Goal: Task Accomplishment & Management: Manage account settings

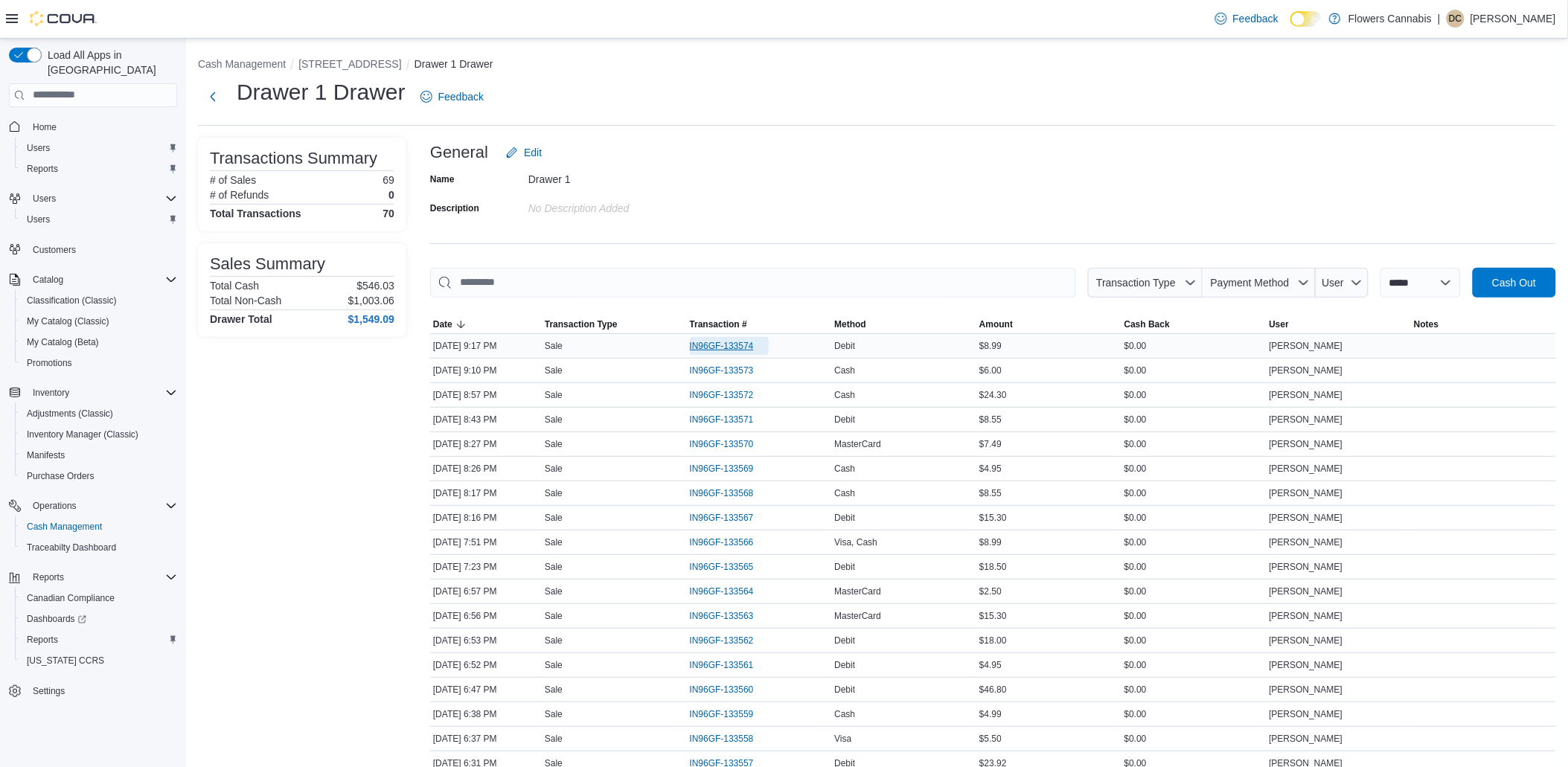
click at [708, 350] on span "IN96GF-133574" at bounding box center [721, 346] width 64 height 12
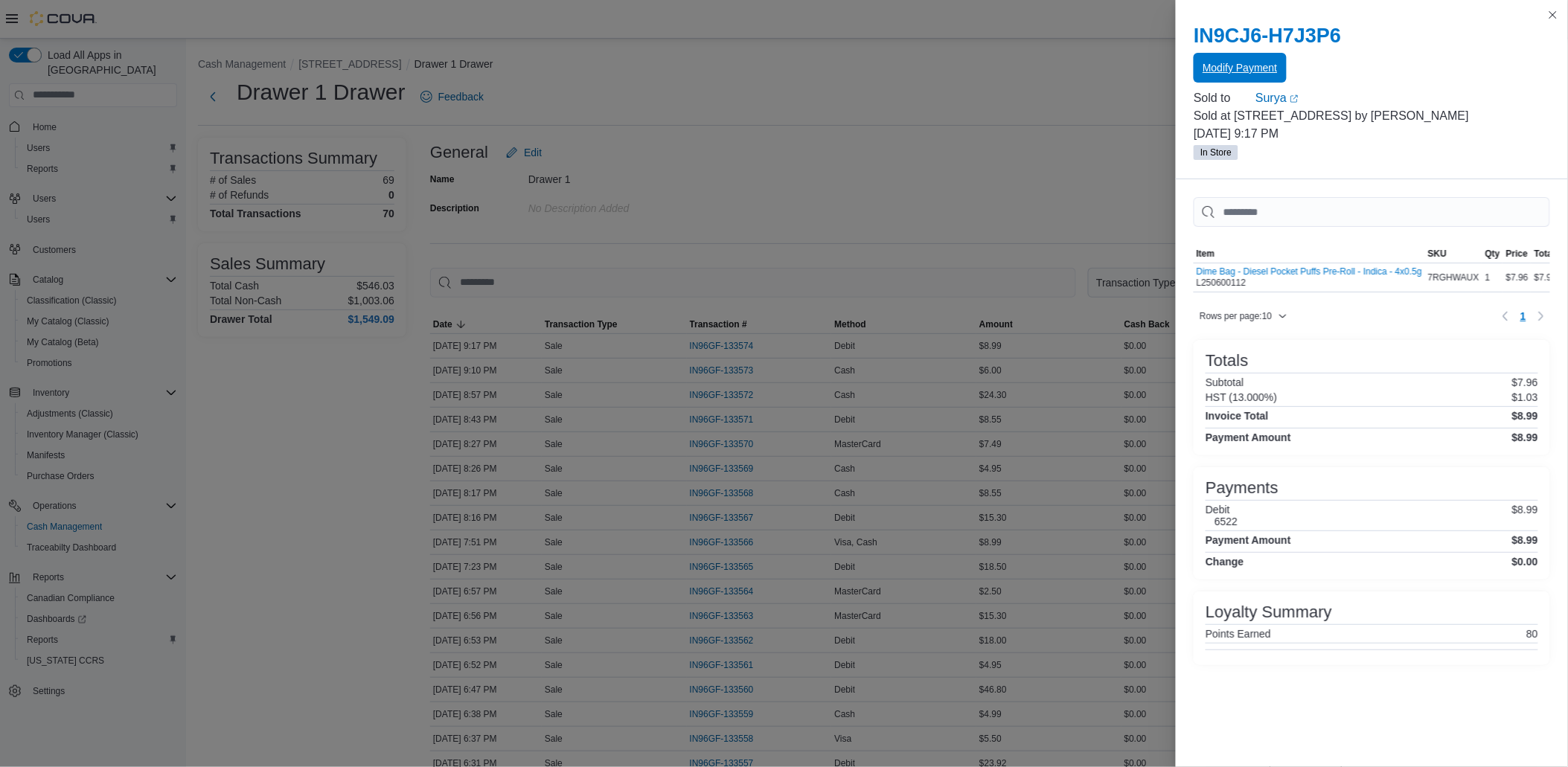
click at [1265, 72] on span "Modify Payment" at bounding box center [1239, 67] width 75 height 15
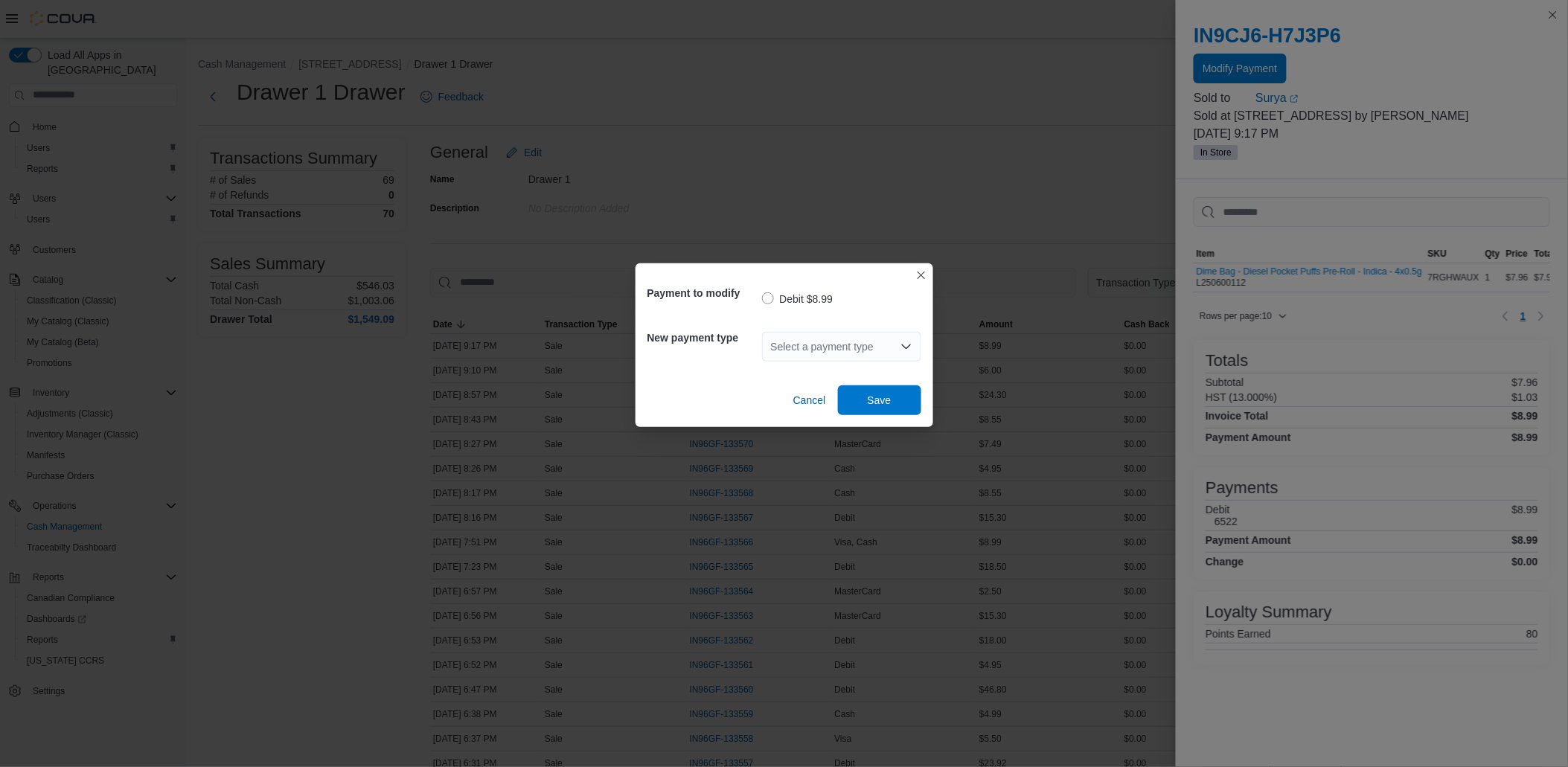
click at [837, 340] on div "Select a payment type" at bounding box center [841, 347] width 159 height 29
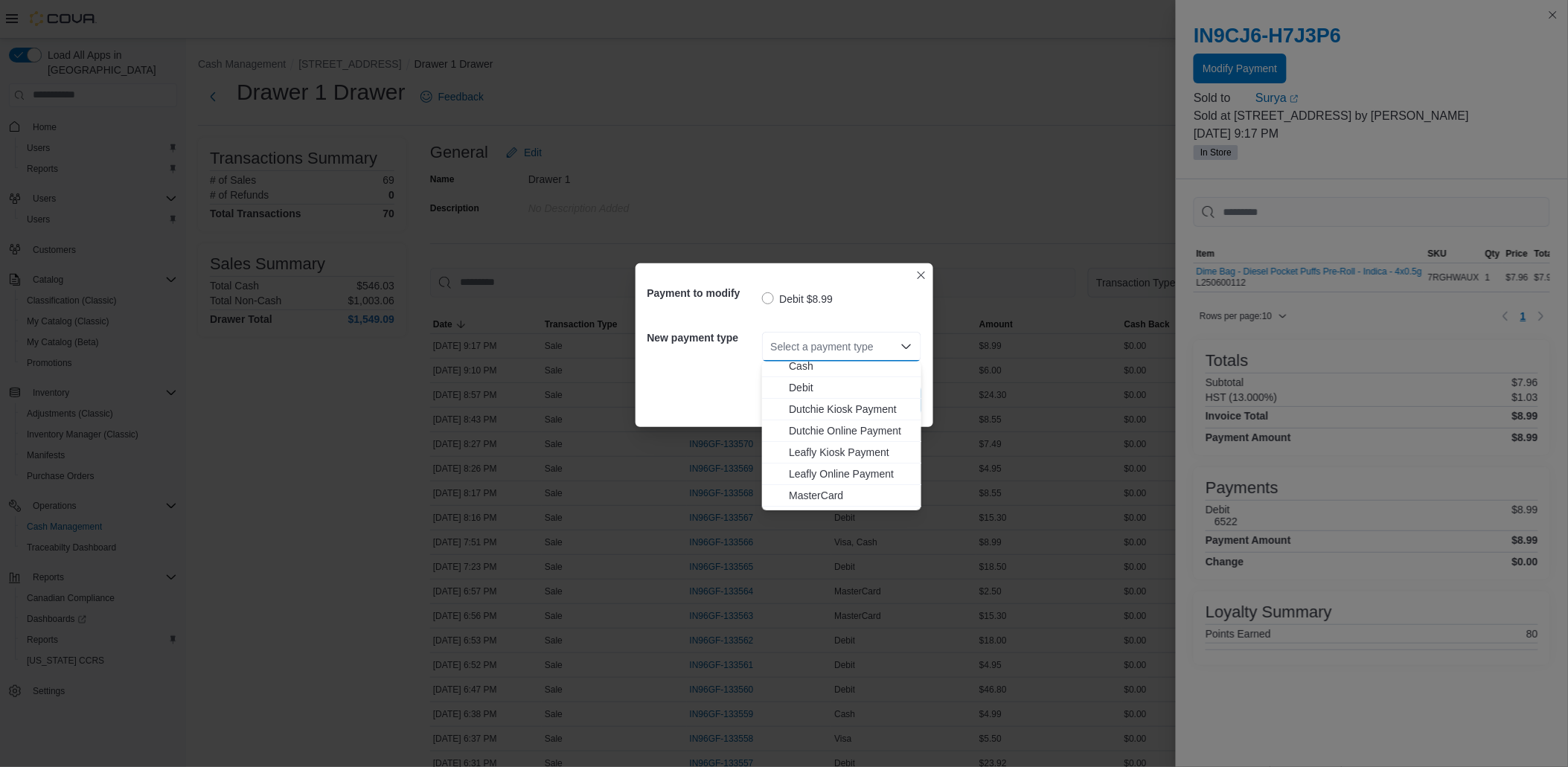
scroll to position [87, 0]
click at [809, 496] on span "Visa" at bounding box center [850, 500] width 124 height 15
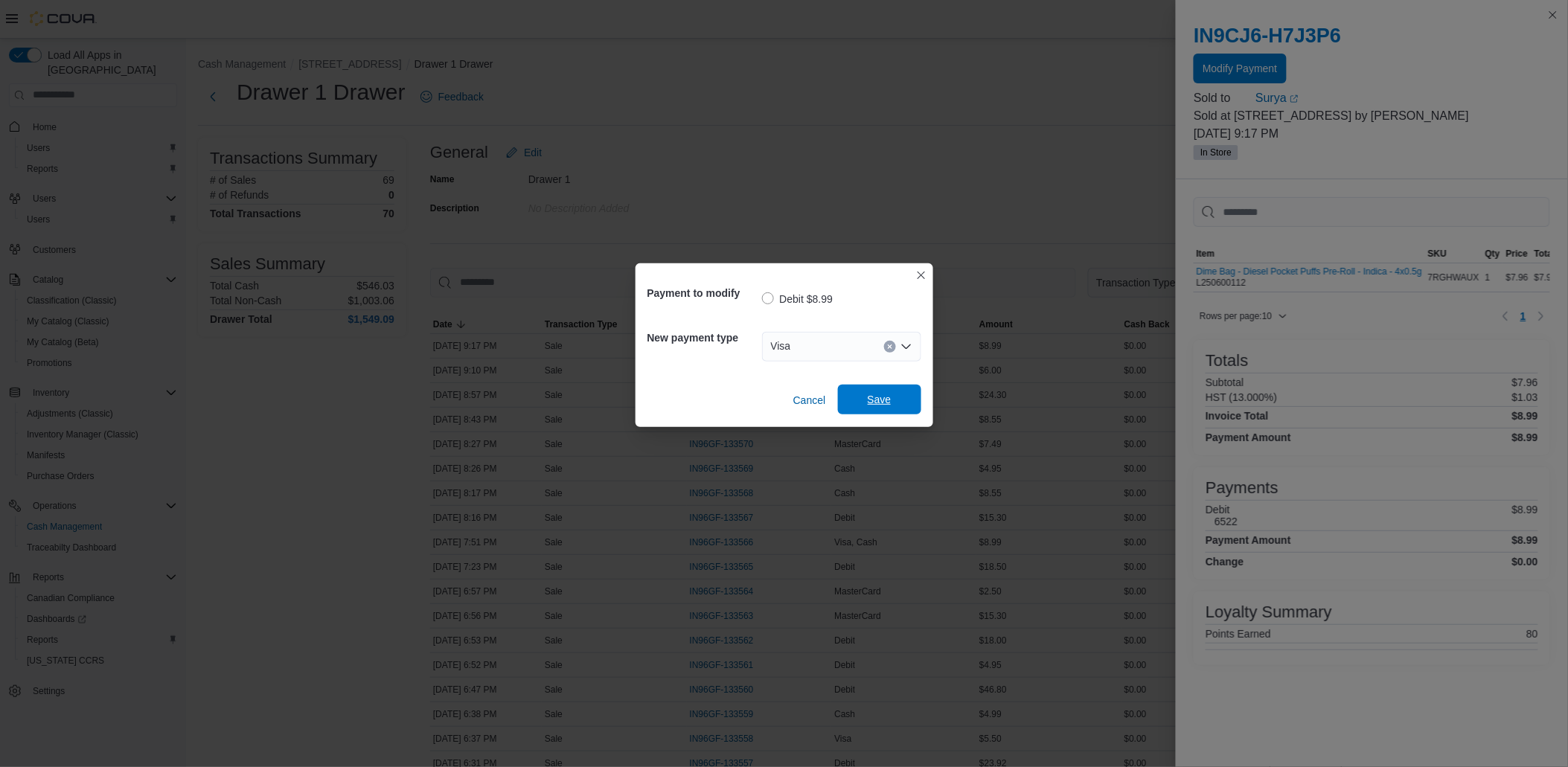
click at [859, 397] on span "Save" at bounding box center [879, 400] width 66 height 29
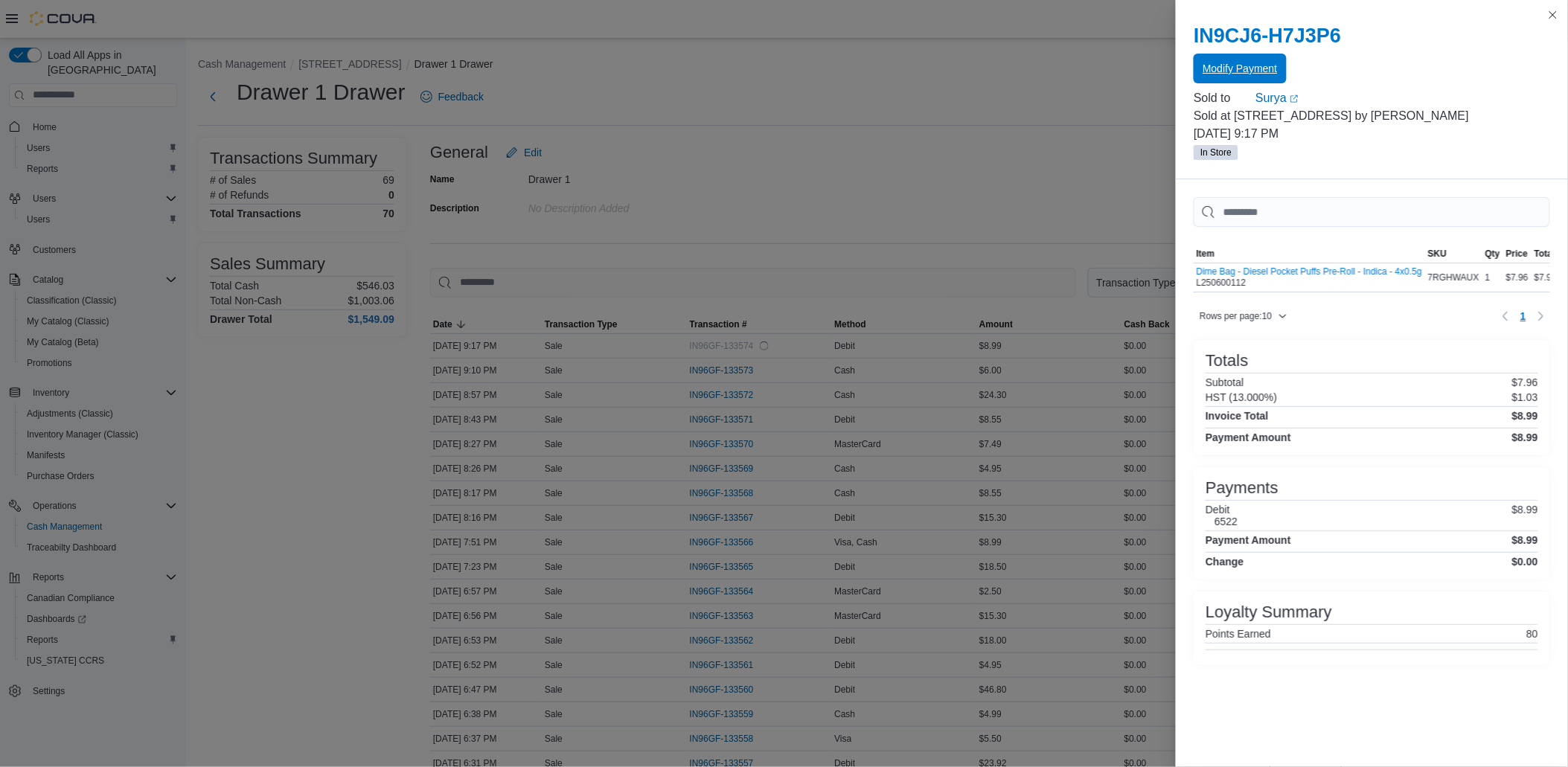
scroll to position [0, 0]
drag, startPoint x: 837, startPoint y: 376, endPoint x: 761, endPoint y: 447, distance: 104.0
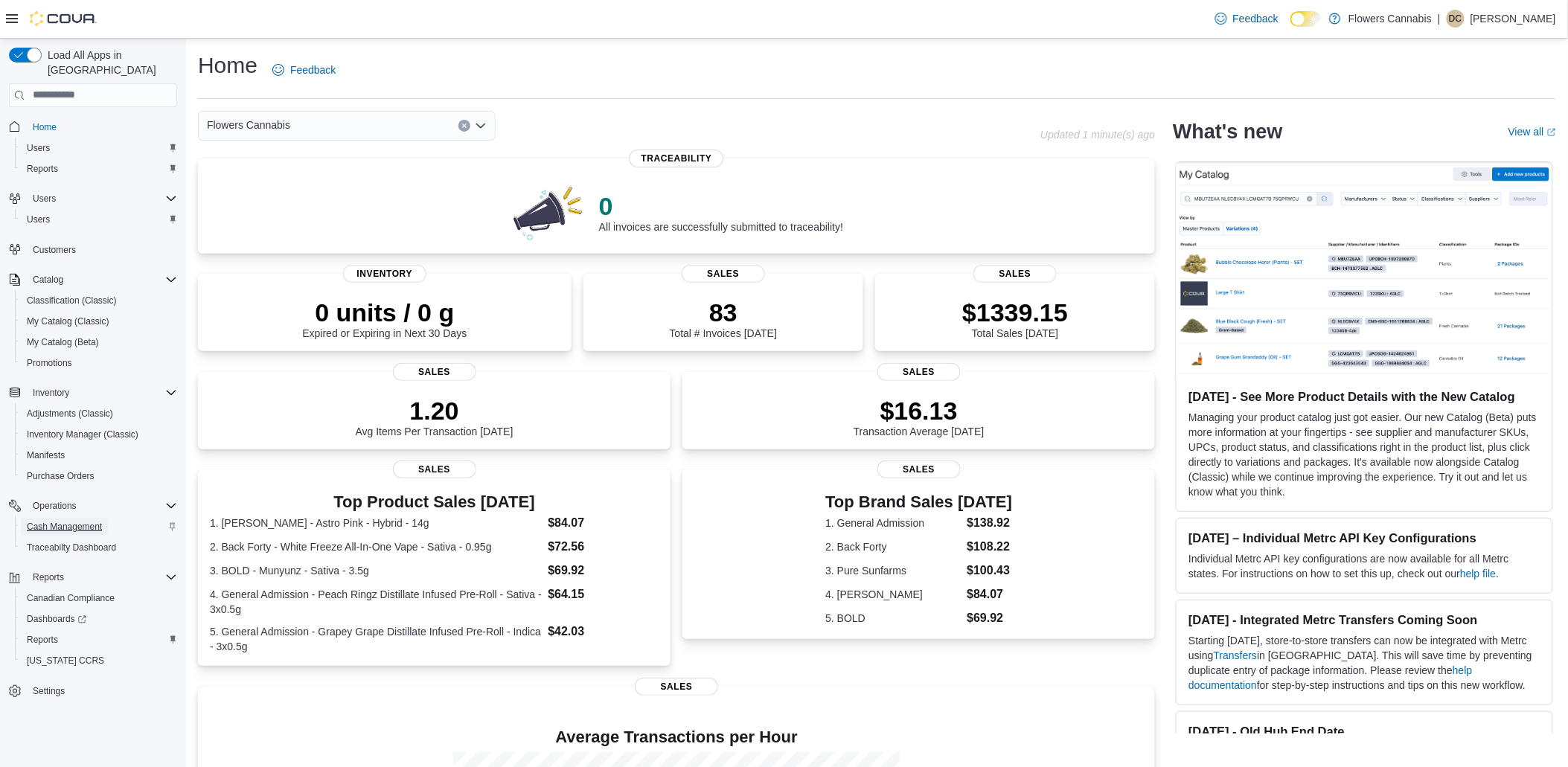
click at [45, 520] on span "Cash Management" at bounding box center [64, 526] width 76 height 12
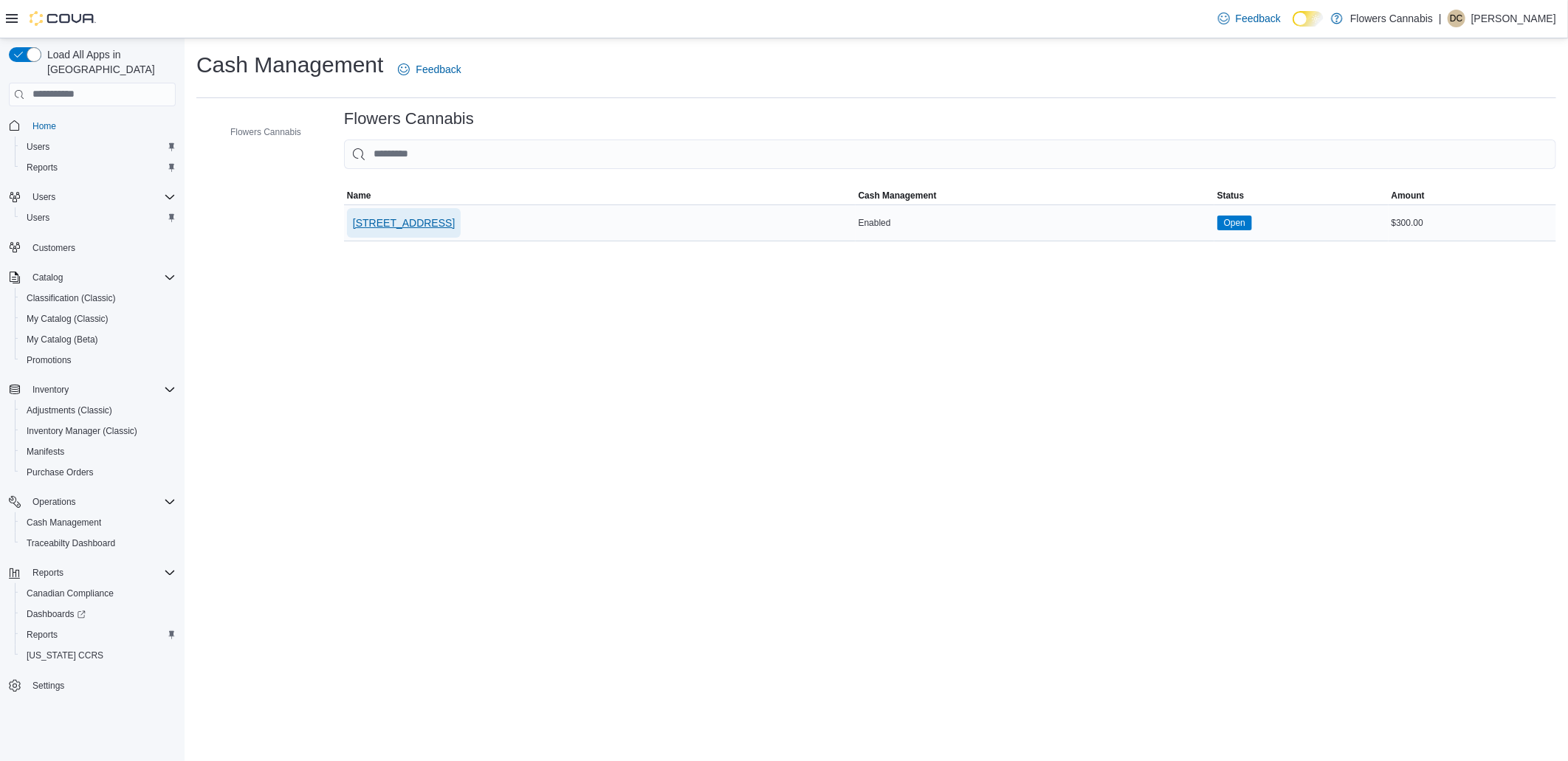
click at [455, 220] on span "[STREET_ADDRESS]" at bounding box center [403, 222] width 102 height 15
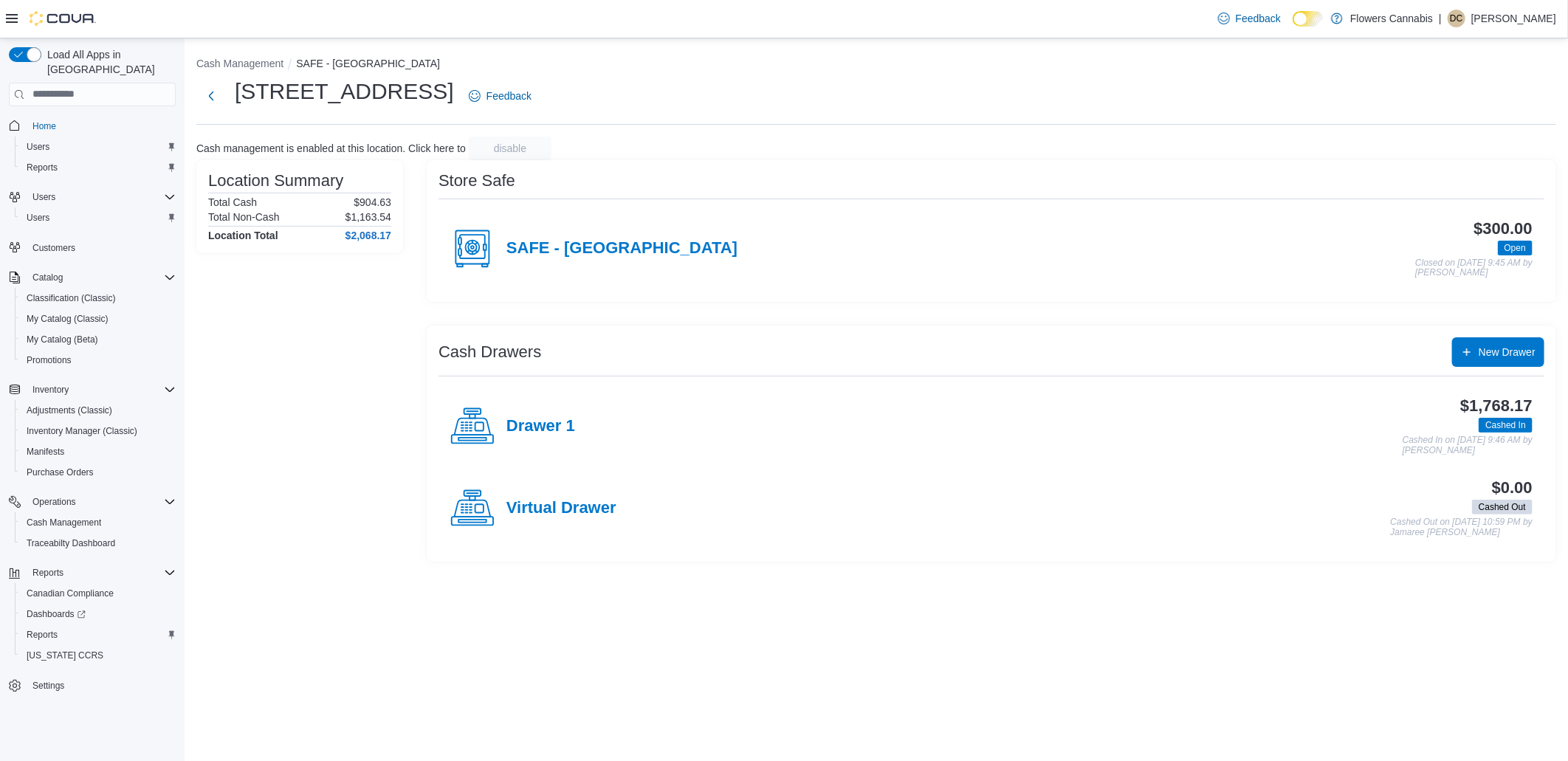
click at [568, 423] on h4 "Drawer 1" at bounding box center [541, 427] width 68 height 19
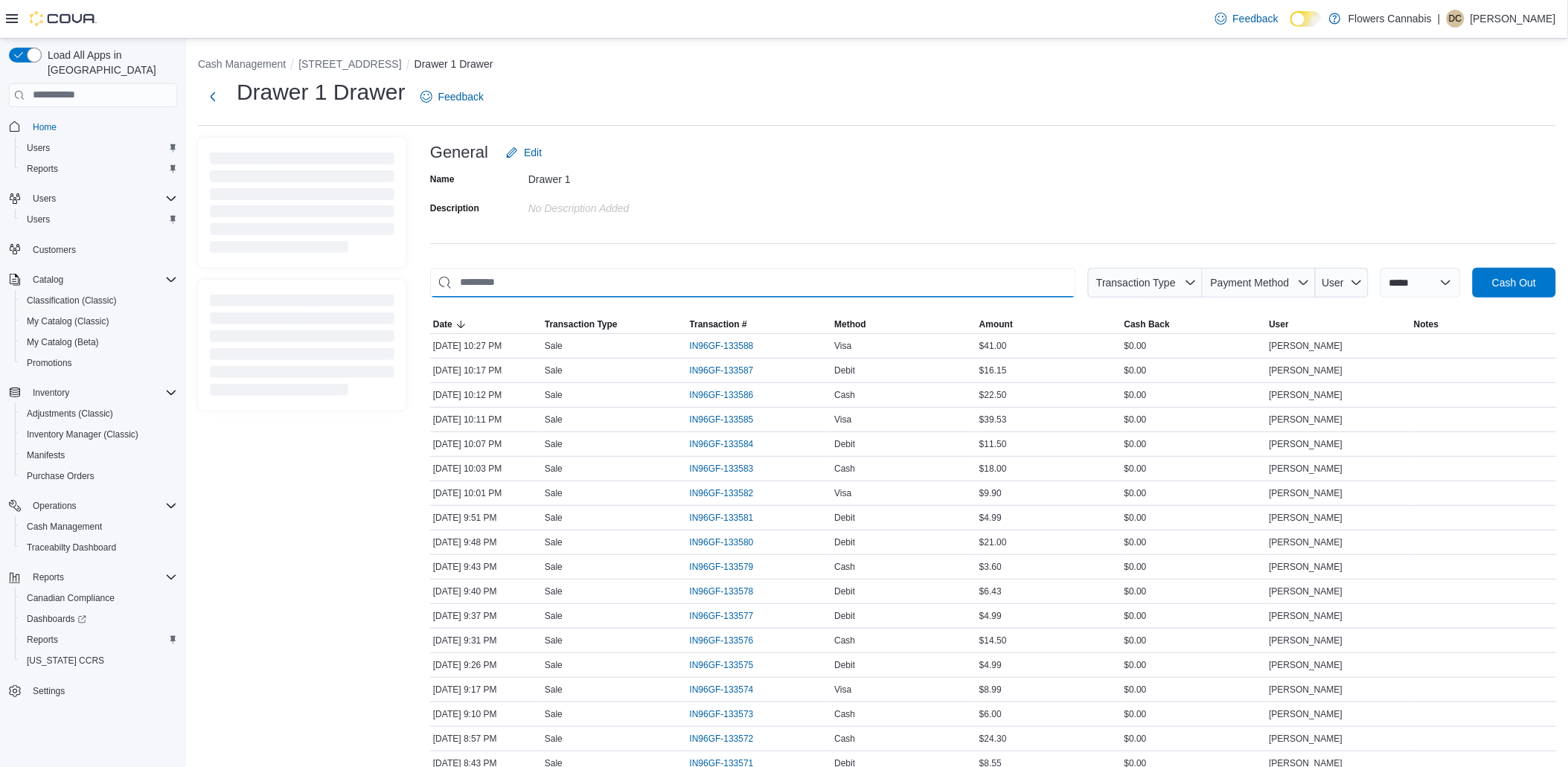
click at [580, 278] on input "This is a search bar. As you type, the results lower in the page will automatic…" at bounding box center [753, 283] width 646 height 29
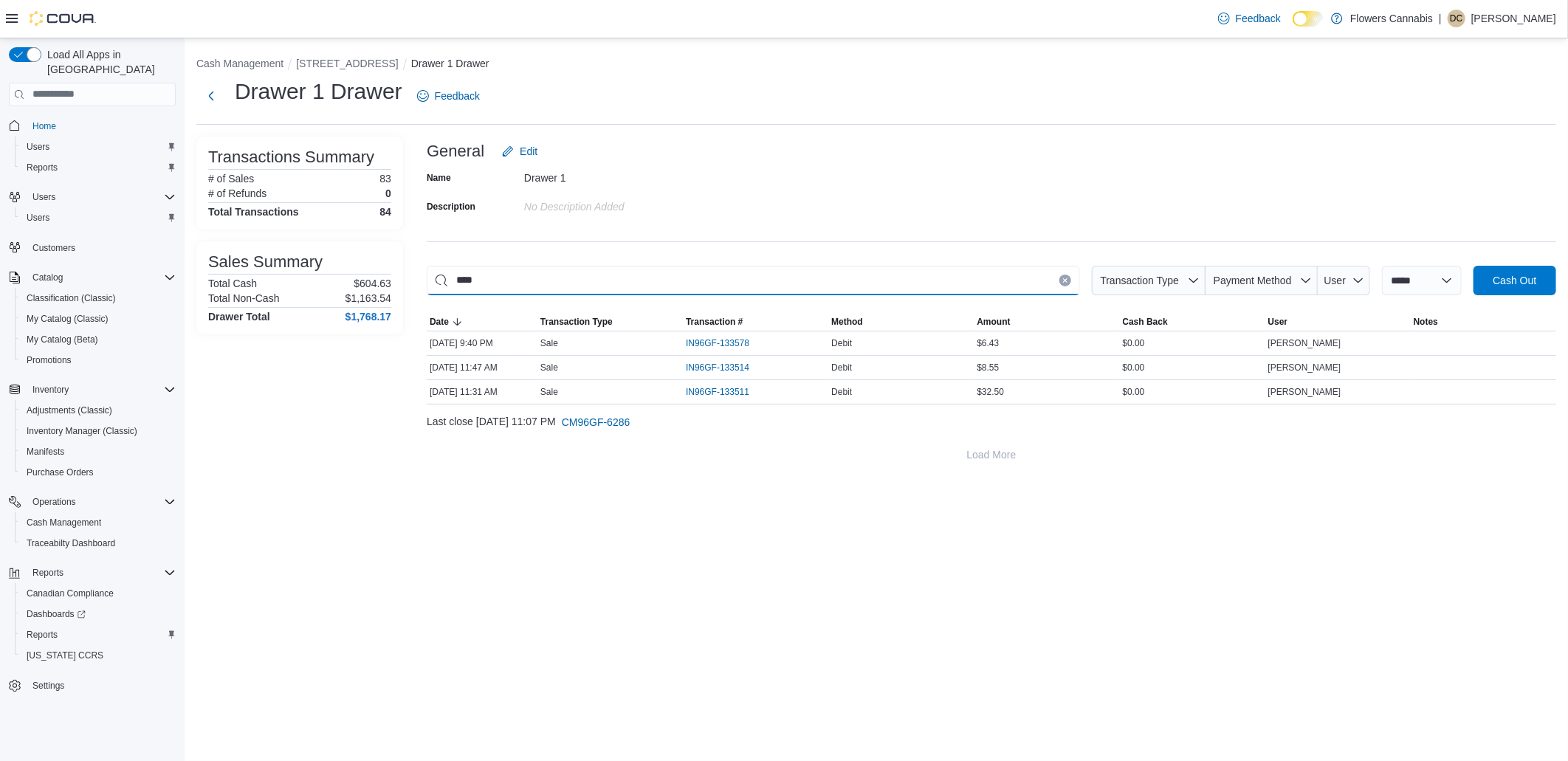
type input "****"
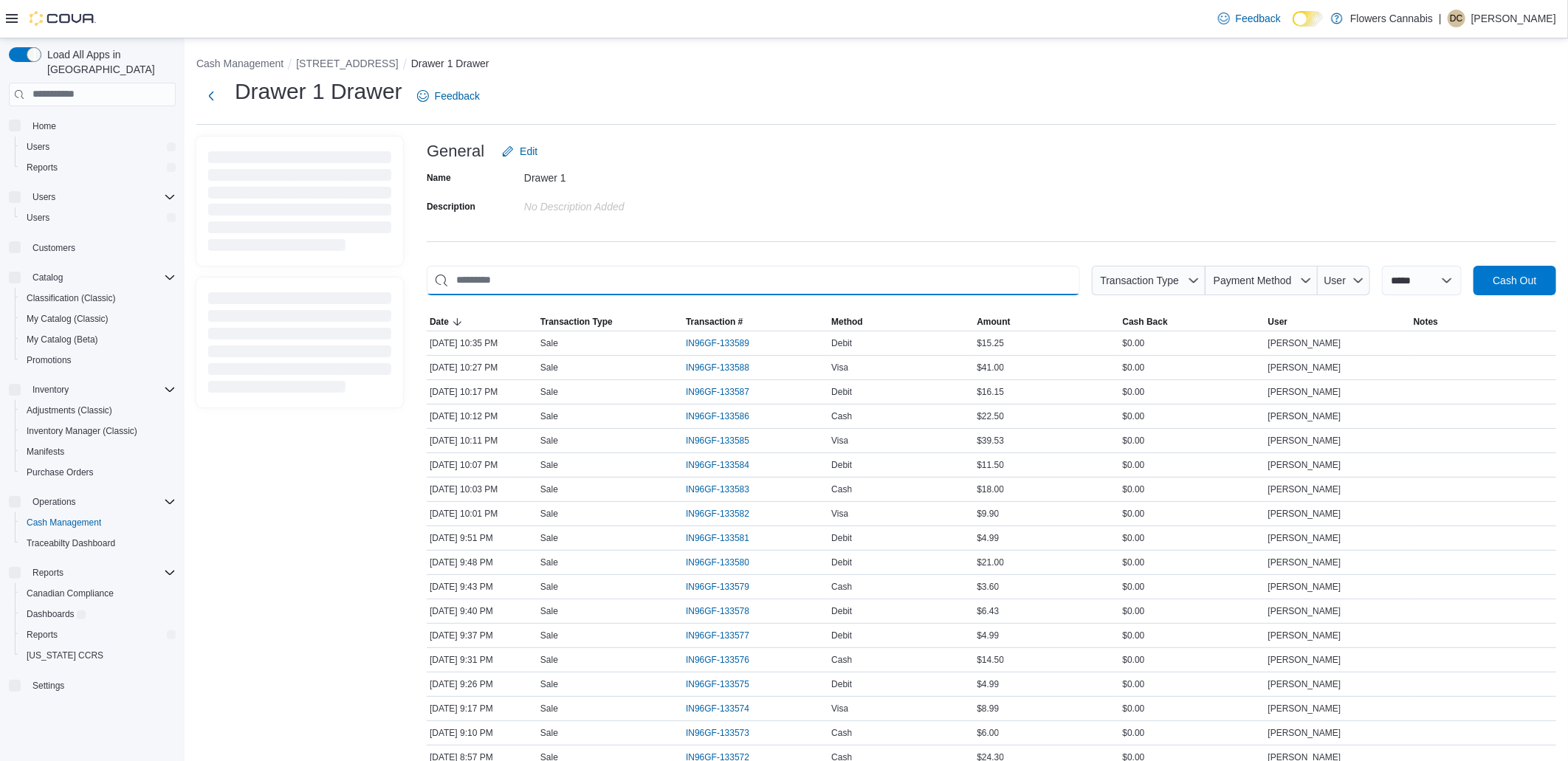
click at [544, 276] on input "This is a search bar. As you type, the results lower in the page will automatic…" at bounding box center [753, 281] width 654 height 29
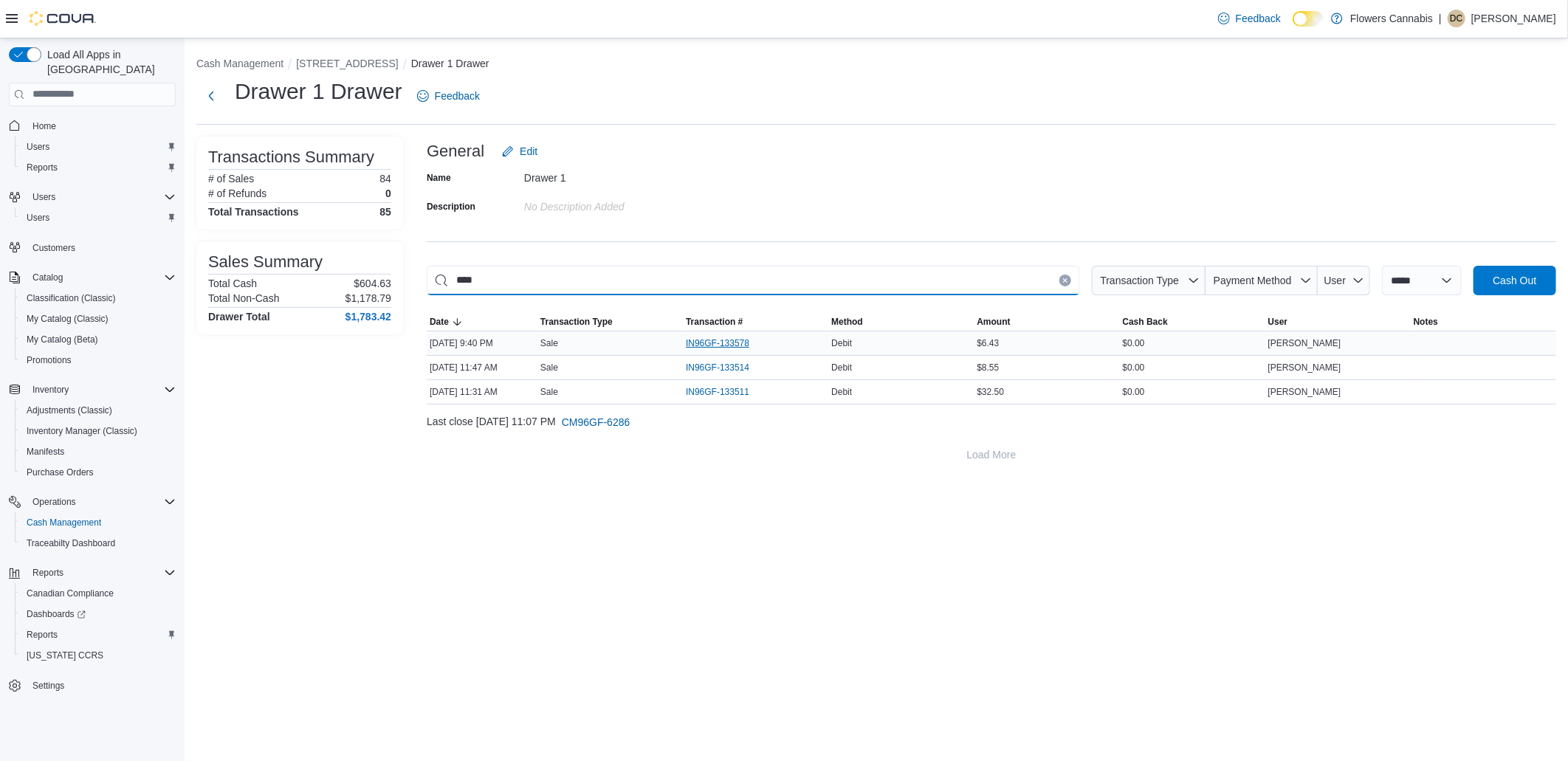
type input "****"
click at [705, 343] on span "IN96GF-133578" at bounding box center [717, 343] width 63 height 12
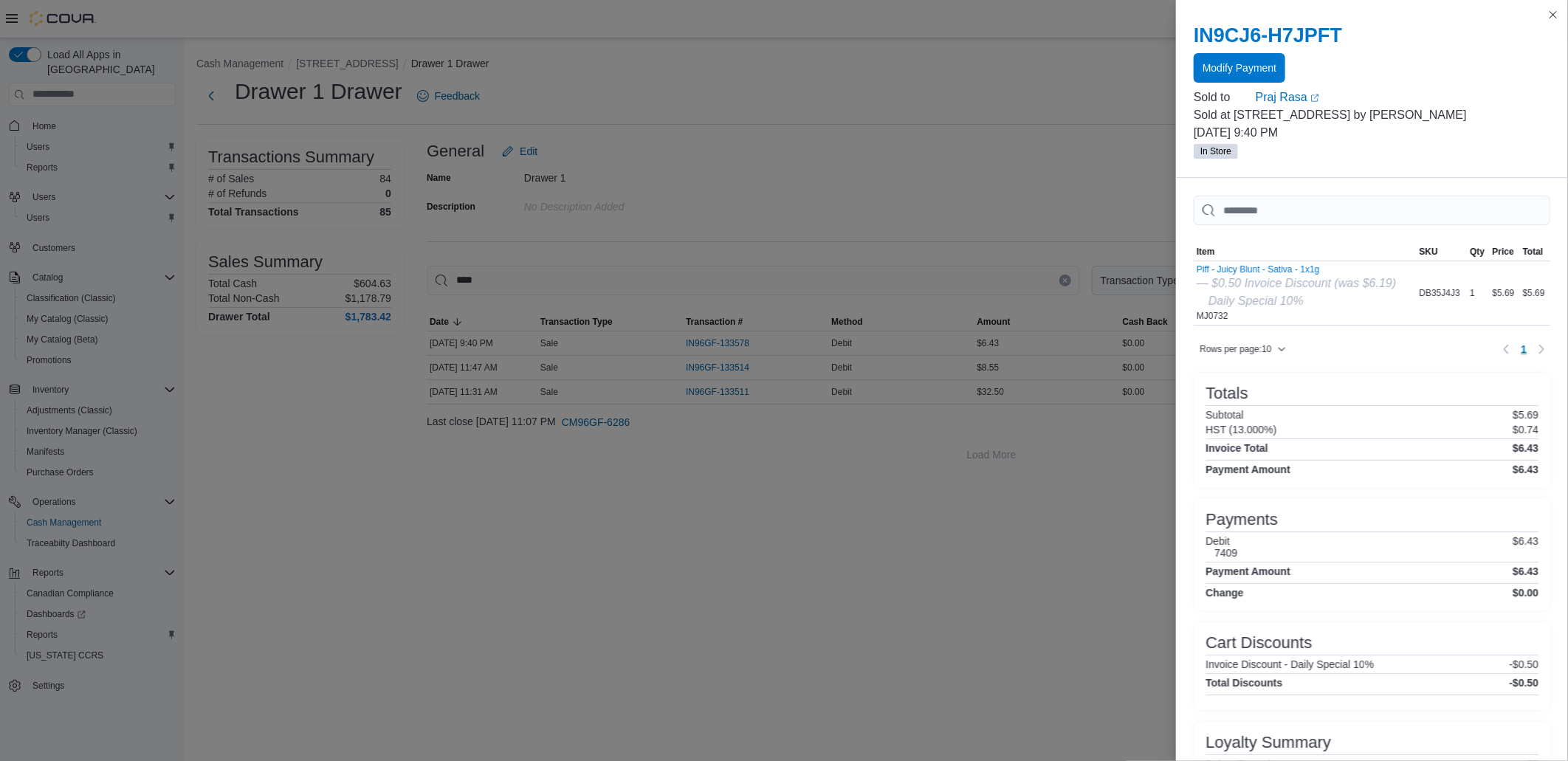
drag, startPoint x: 1286, startPoint y: 152, endPoint x: 1329, endPoint y: 145, distance: 43.6
click at [1329, 141] on p "August 12, 2025 9:40 PM" at bounding box center [1372, 133] width 357 height 18
click at [1224, 64] on span "Modify Payment" at bounding box center [1240, 66] width 74 height 15
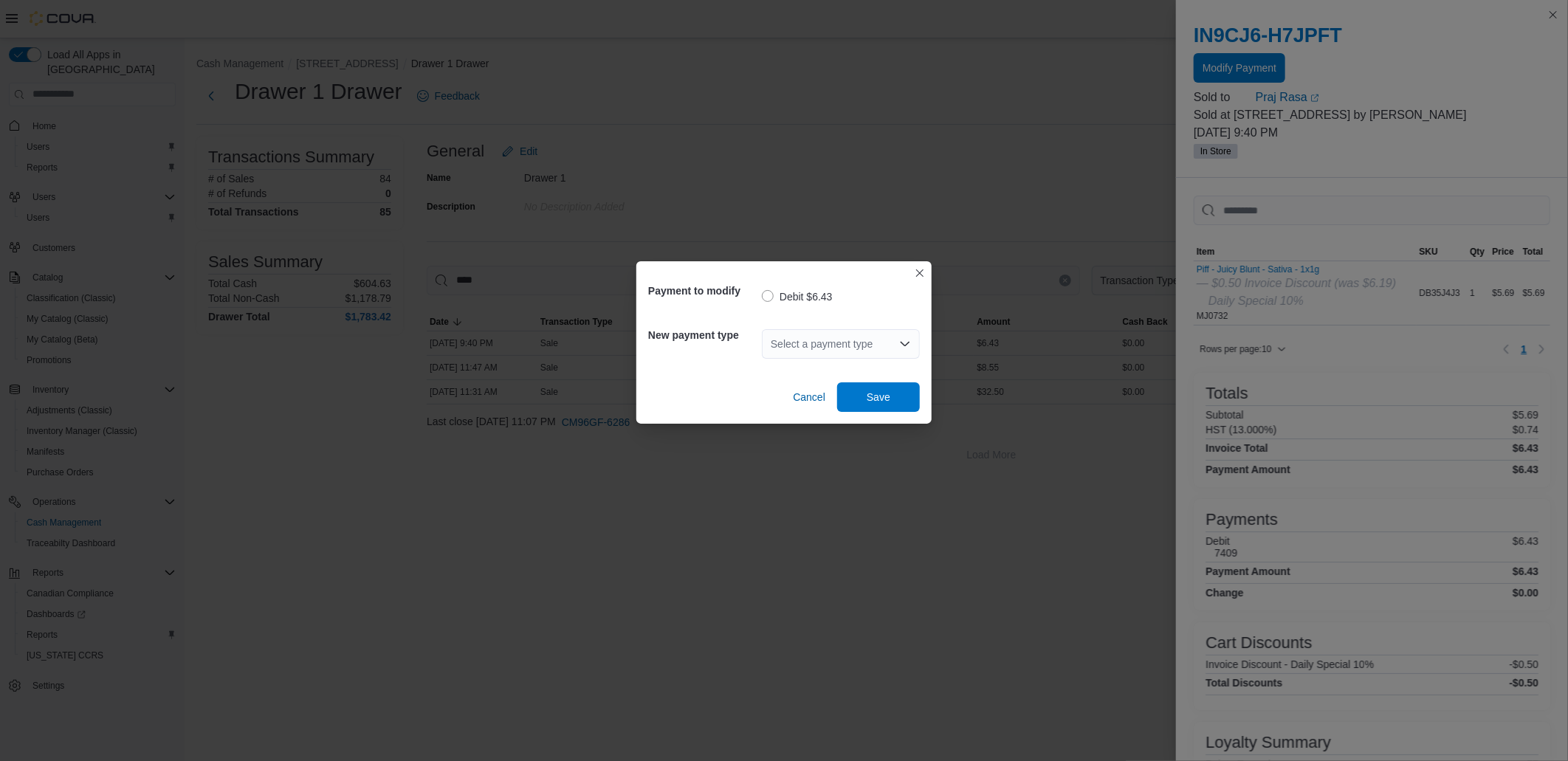
click at [786, 350] on div "Select a payment type" at bounding box center [841, 344] width 158 height 29
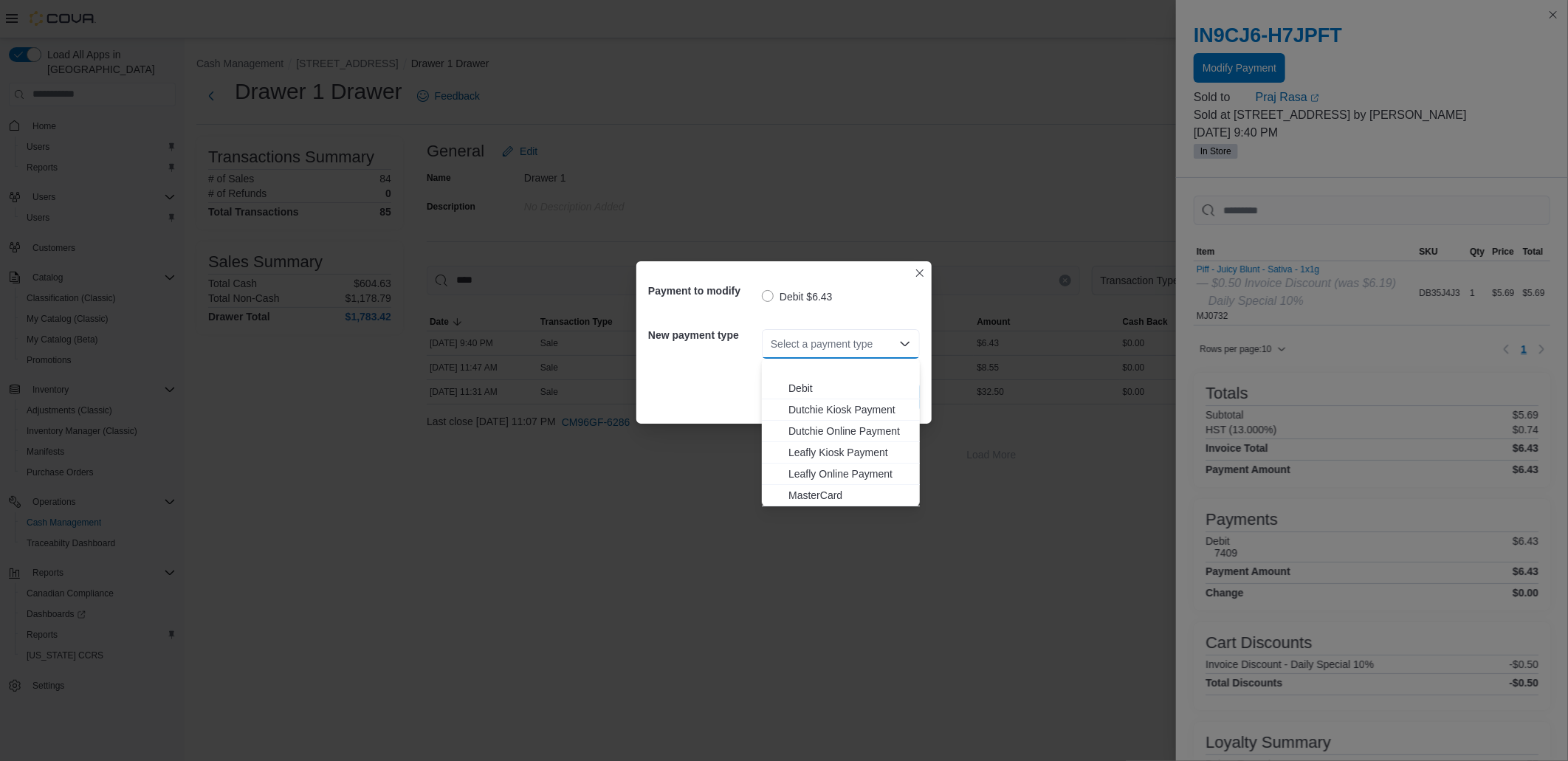
scroll to position [87, 0]
click at [827, 456] on span "MasterCard" at bounding box center [850, 453] width 123 height 15
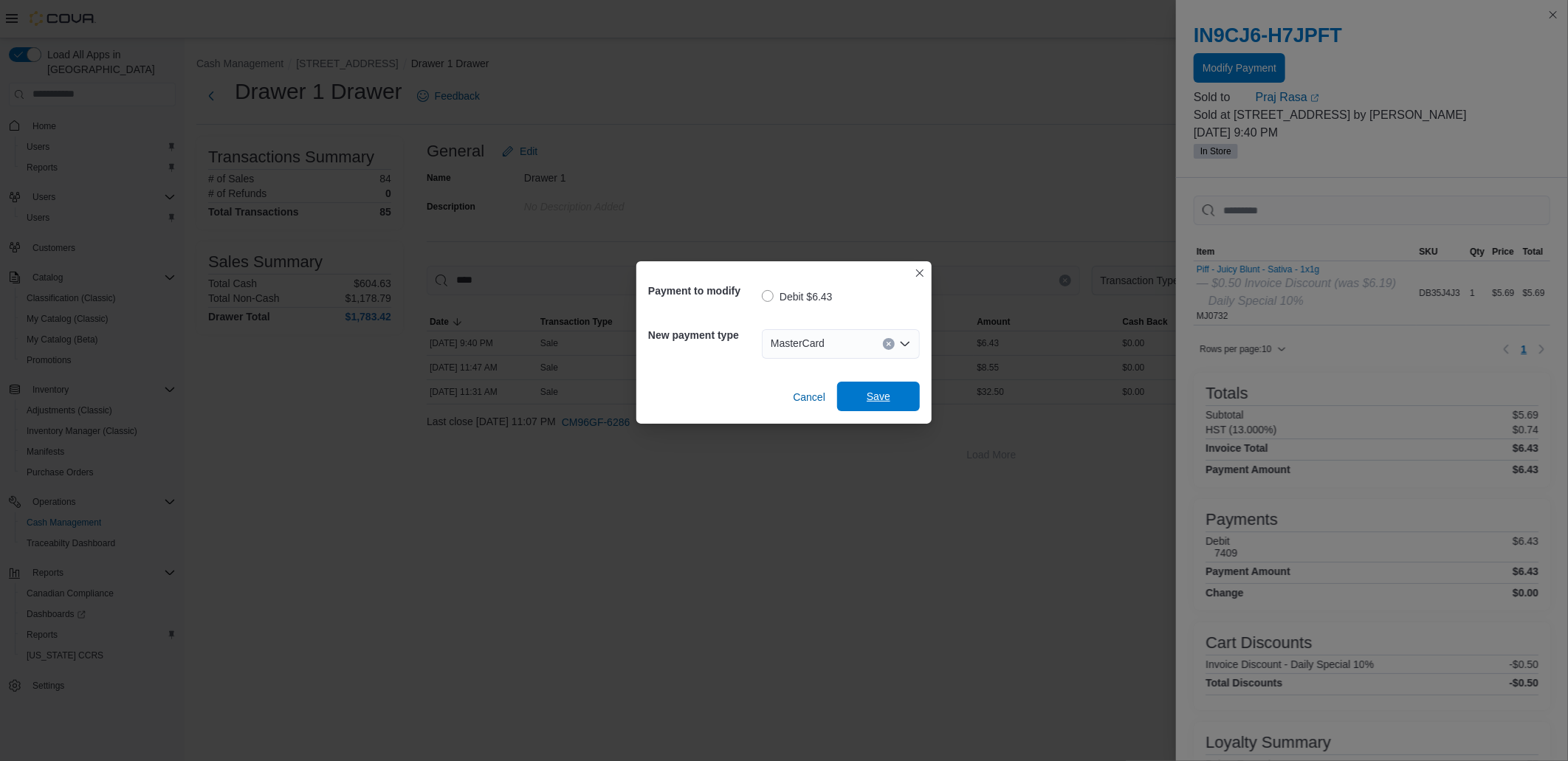
click at [860, 399] on span "Save" at bounding box center [878, 397] width 65 height 29
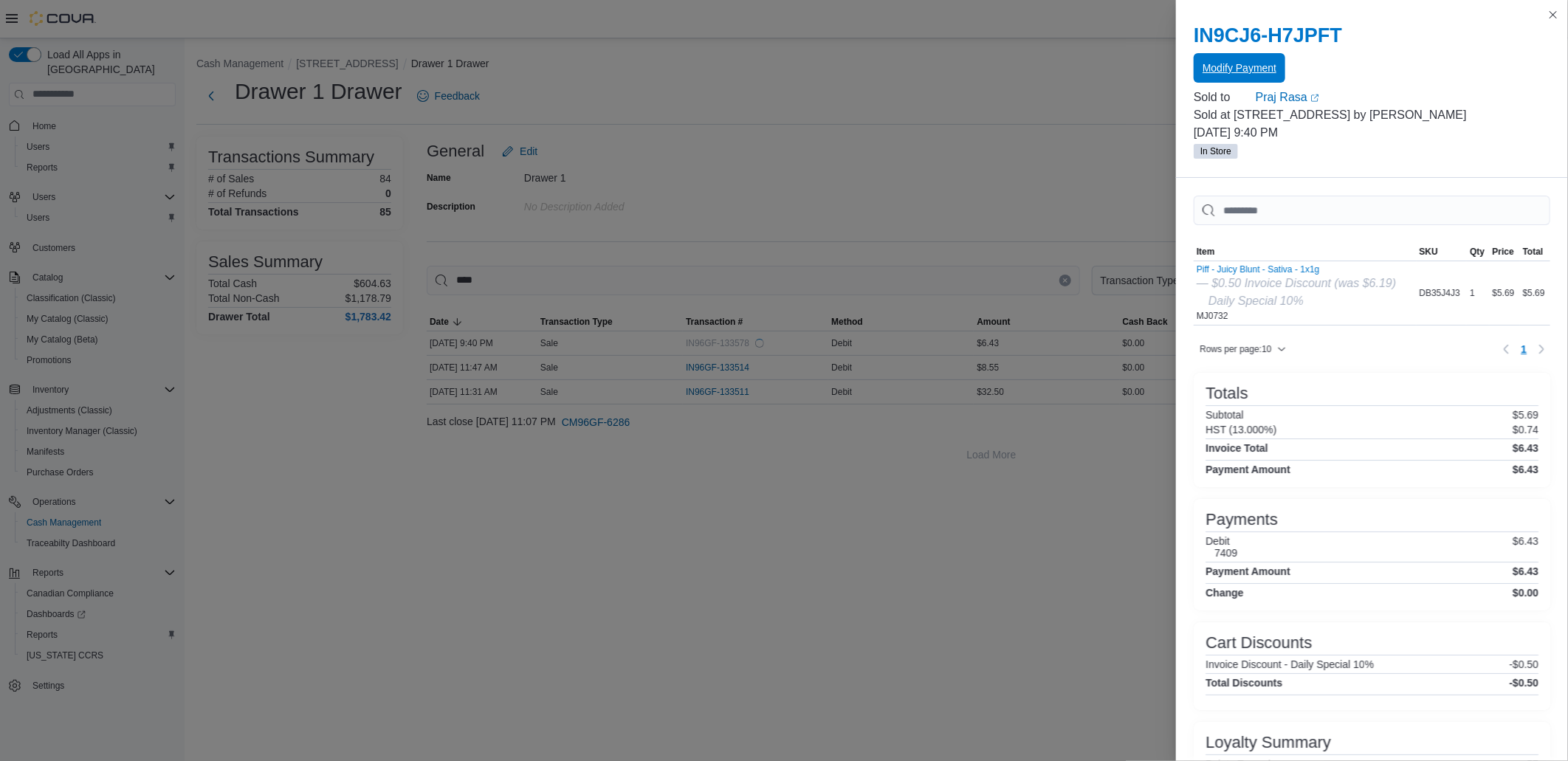
scroll to position [0, 0]
